Goal: Task Accomplishment & Management: Complete application form

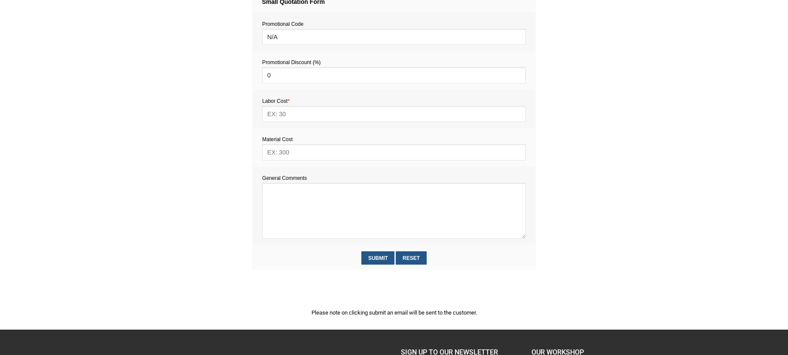
scroll to position [379, 0]
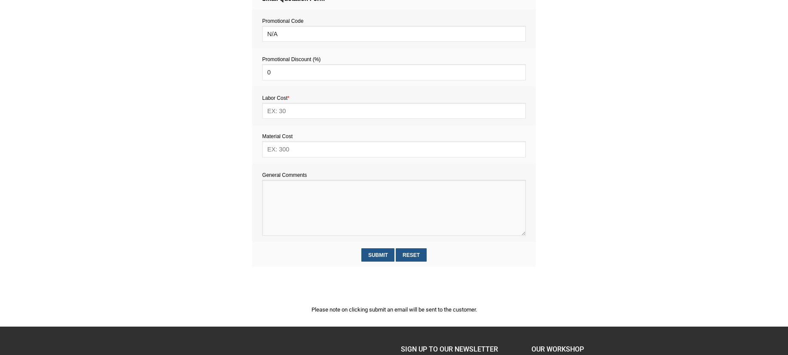
click at [282, 196] on textarea at bounding box center [394, 208] width 264 height 56
paste textarea "Estimate provision for a professional handyman (service call out and labour) to…"
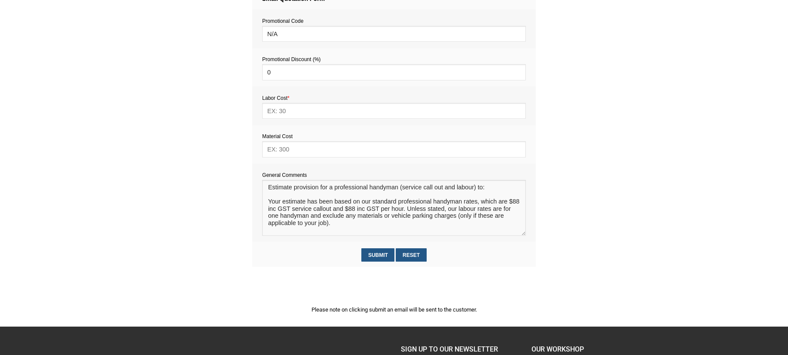
click at [276, 196] on textarea at bounding box center [394, 208] width 264 height 56
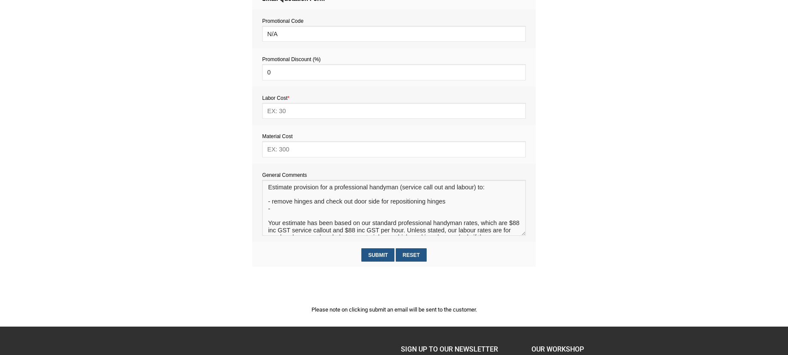
click at [447, 204] on textarea at bounding box center [394, 208] width 264 height 56
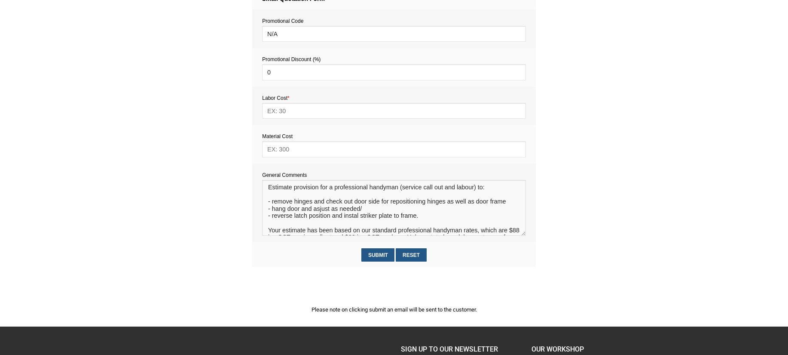
click at [320, 211] on textarea at bounding box center [394, 208] width 264 height 56
click at [366, 210] on textarea at bounding box center [394, 208] width 264 height 56
click at [422, 220] on textarea at bounding box center [394, 208] width 264 height 56
click at [374, 232] on textarea at bounding box center [394, 208] width 264 height 56
type textarea "Estimate provision for a professional handyman (service call out and labour) to…"
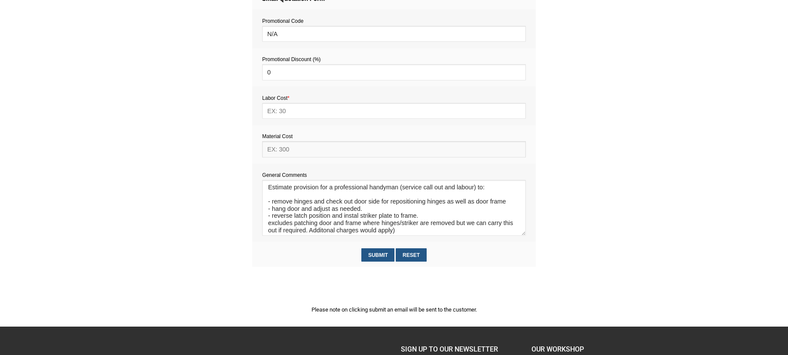
click at [291, 151] on input "text" at bounding box center [394, 149] width 264 height 16
type input "TBC"
click at [284, 115] on input "text" at bounding box center [394, 111] width 264 height 16
click at [281, 113] on input "text" at bounding box center [394, 111] width 264 height 16
type input "220"
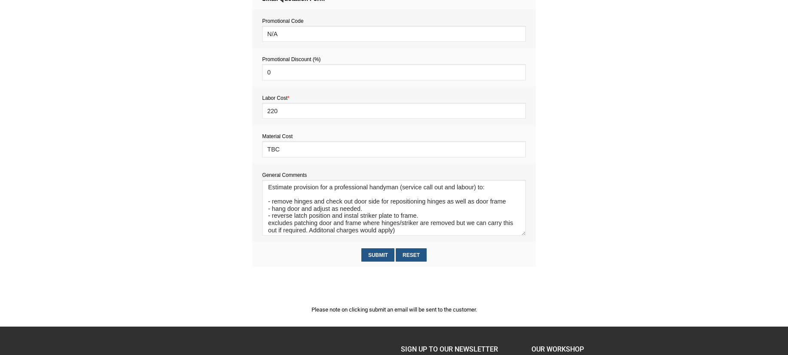
click at [472, 166] on td "General Comments" at bounding box center [394, 202] width 284 height 78
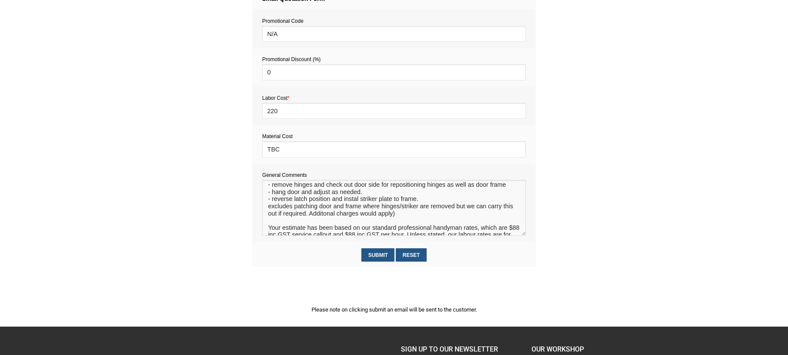
click at [325, 217] on textarea at bounding box center [394, 208] width 264 height 56
click at [341, 221] on textarea at bounding box center [394, 208] width 264 height 56
type textarea "Estimate provision for a professional handyman (service call out and labour) to…"
click at [375, 254] on input "Submit" at bounding box center [378, 254] width 33 height 13
